Goal: Find specific page/section: Find specific page/section

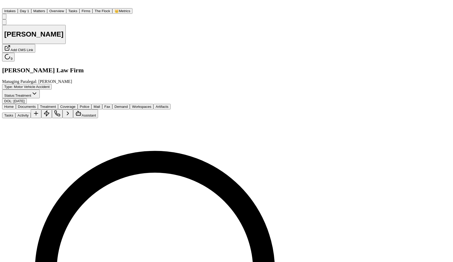
click at [47, 9] on button "Matters" at bounding box center [39, 11] width 16 height 6
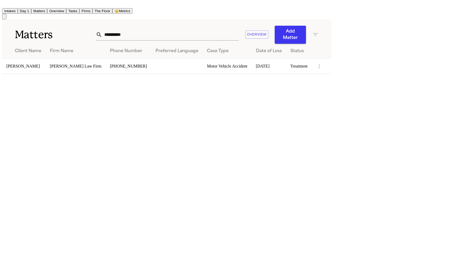
click at [239, 33] on input "**********" at bounding box center [170, 35] width 137 height 12
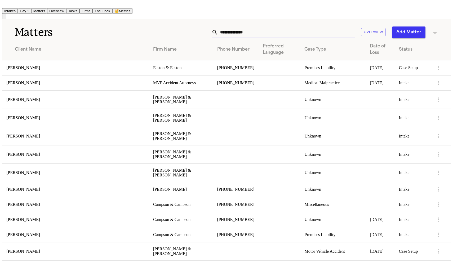
click at [79, 8] on button "Tasks" at bounding box center [72, 11] width 13 height 6
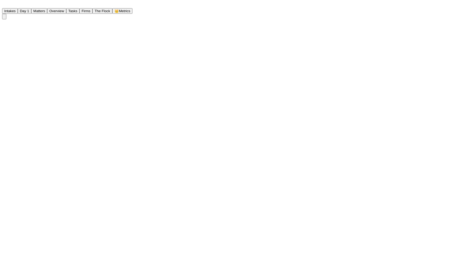
click at [79, 8] on button "Tasks" at bounding box center [72, 11] width 13 height 6
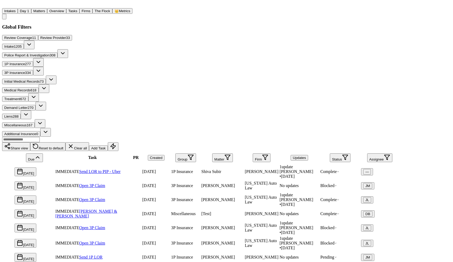
click at [30, 88] on span "Medical Records" at bounding box center [17, 90] width 26 height 4
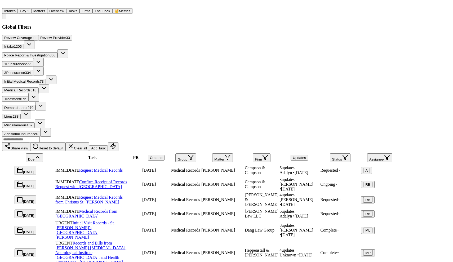
click at [268, 154] on icon "button" at bounding box center [265, 157] width 6 height 6
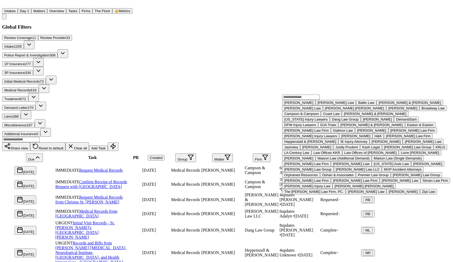
scroll to position [526, 0]
click at [331, 178] on button "[PERSON_NAME] Law Firm" at bounding box center [355, 181] width 49 height 6
